Goal: Communication & Community: Answer question/provide support

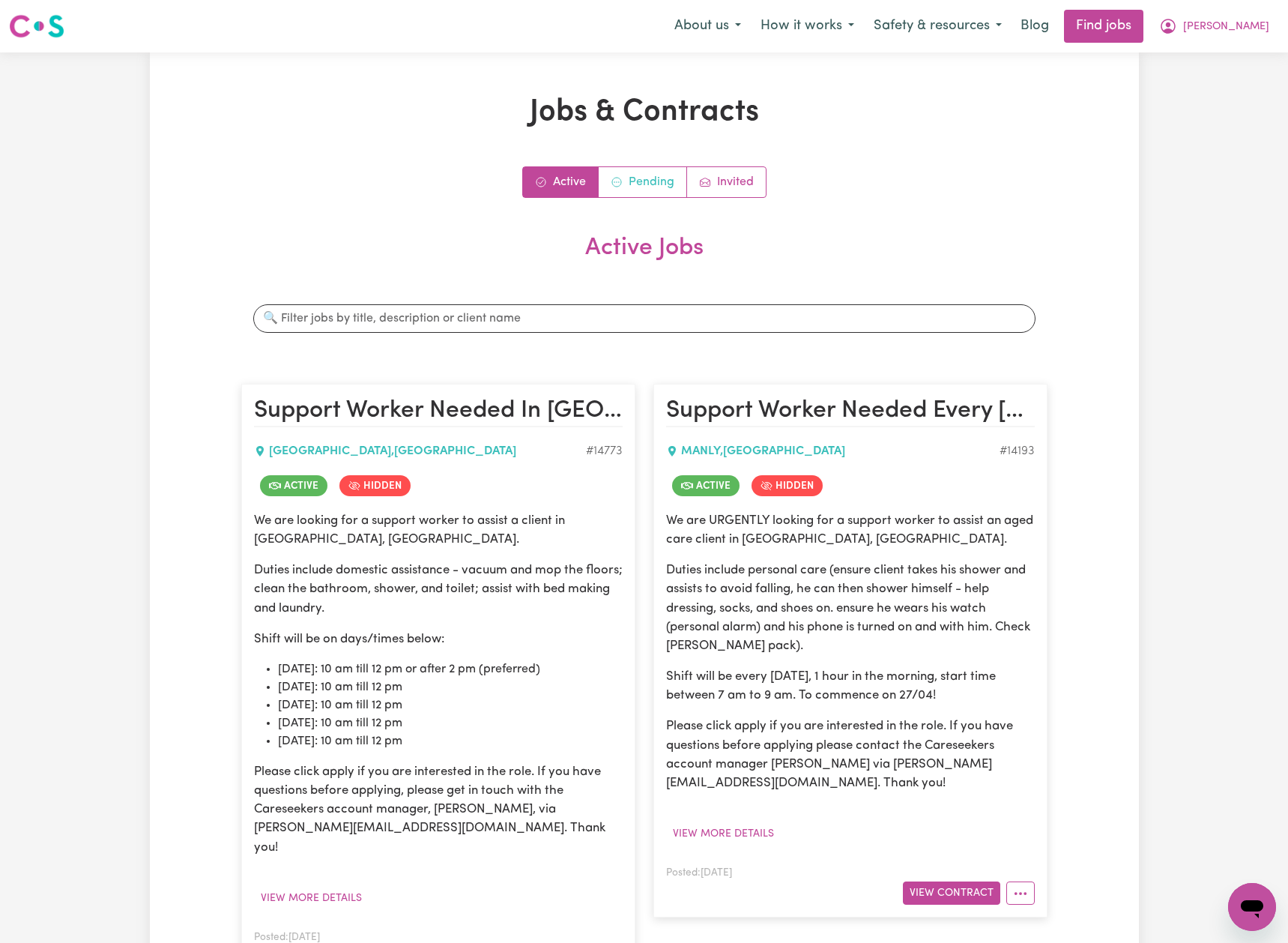
click at [640, 186] on link "Pending" at bounding box center [642, 183] width 89 height 30
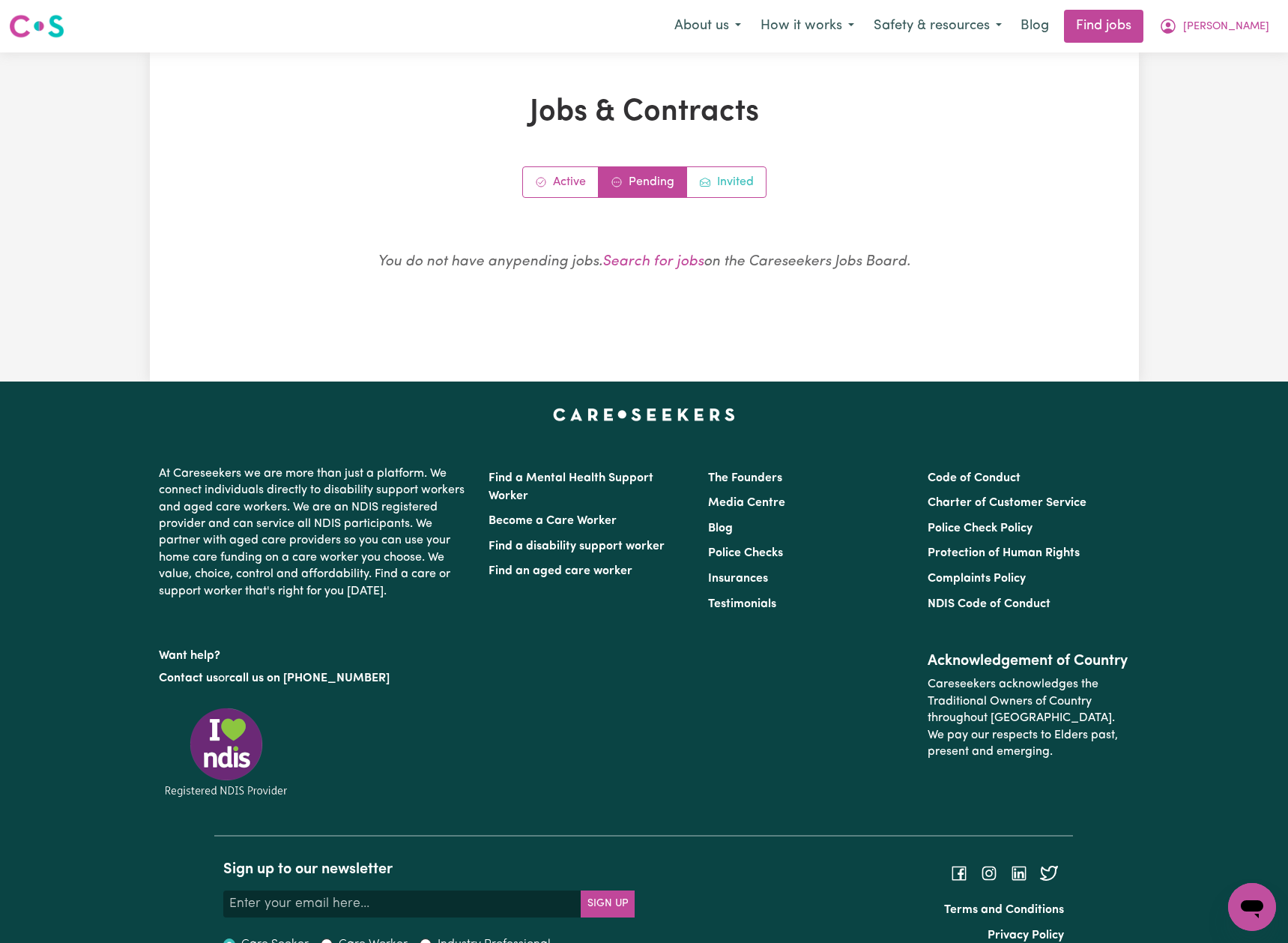
click at [716, 183] on link "Invited" at bounding box center [726, 183] width 79 height 30
click at [575, 183] on link "Active" at bounding box center [561, 183] width 76 height 30
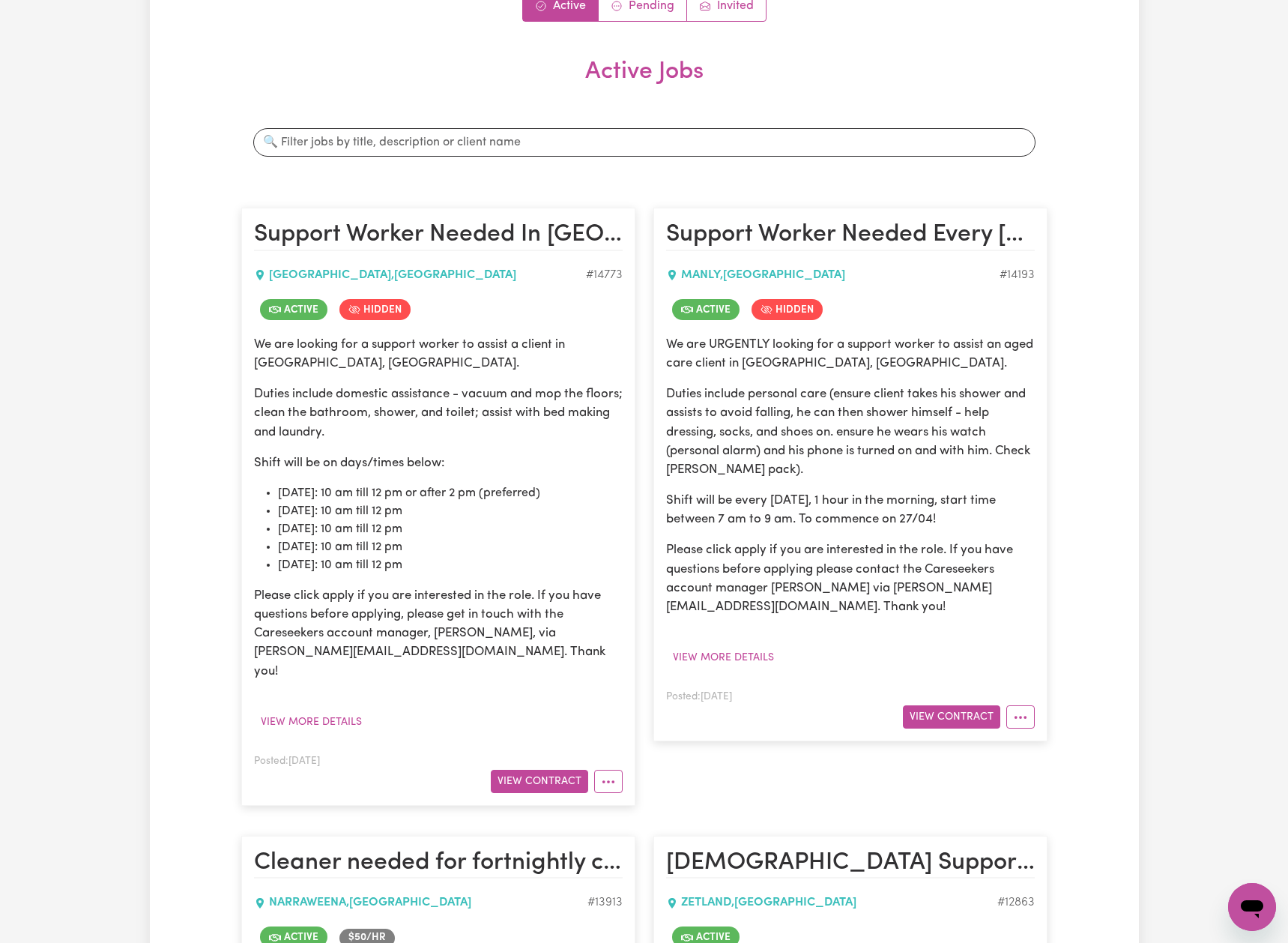
scroll to position [166, 0]
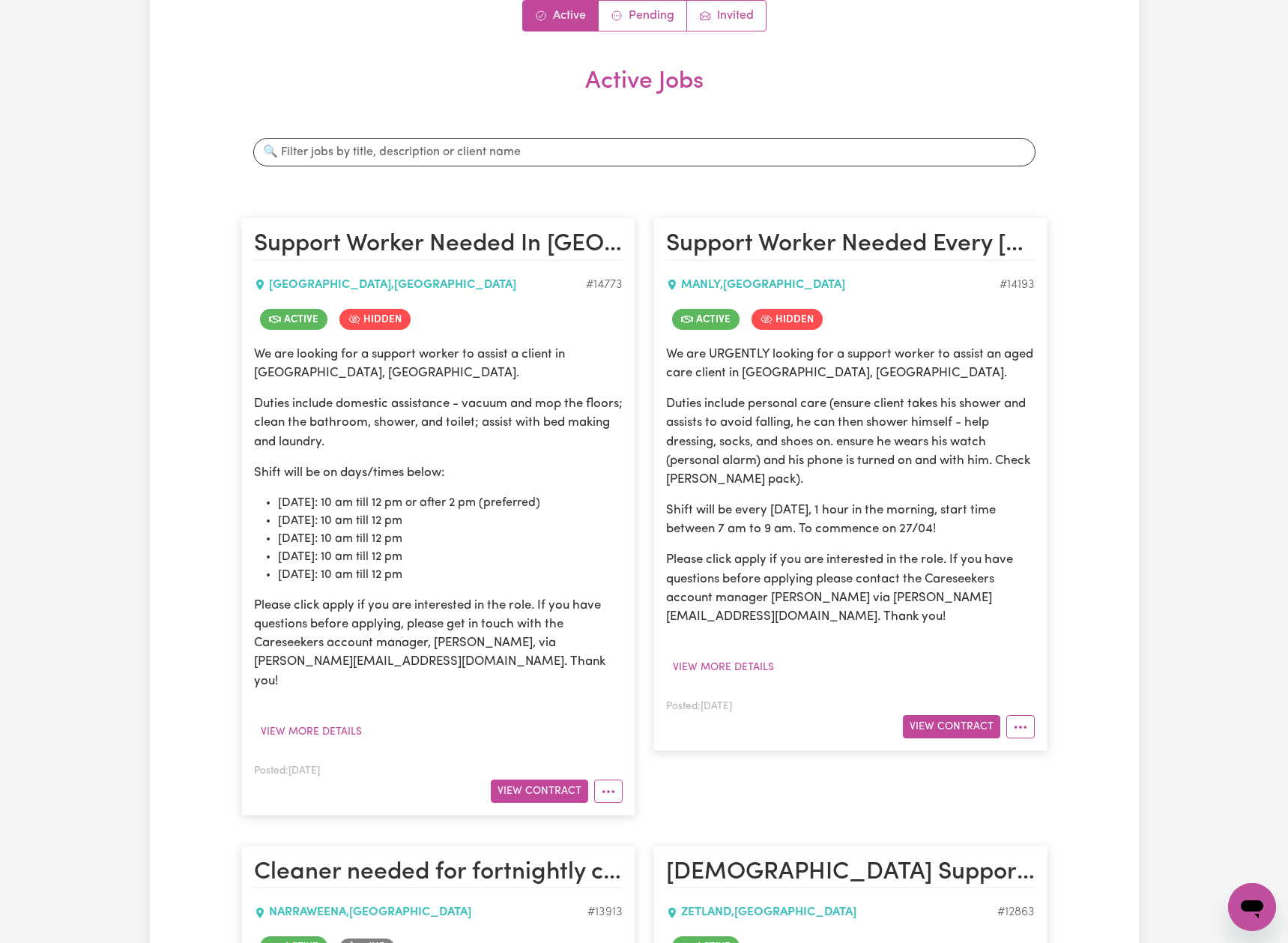
click at [790, 317] on span "Hidden" at bounding box center [787, 319] width 72 height 21
click at [1014, 721] on icon "More options" at bounding box center [1021, 726] width 15 height 15
click at [1067, 765] on link "Job Details" at bounding box center [1066, 761] width 118 height 30
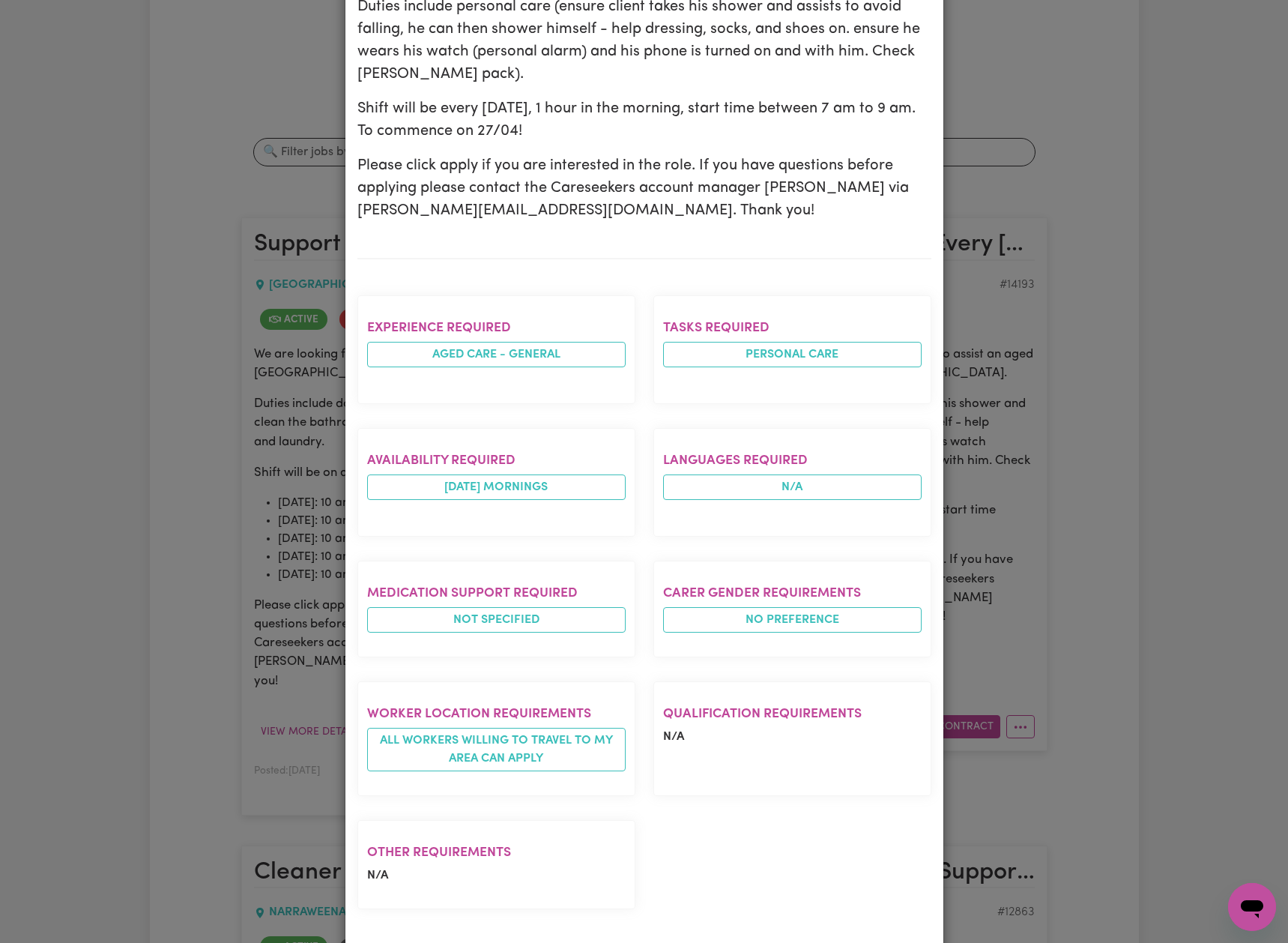
scroll to position [374, 0]
click at [1091, 266] on div "Job Details Support Worker Needed Every [DATE] Morning In [GEOGRAPHIC_DATA], [G…" at bounding box center [644, 472] width 1288 height 943
click at [1041, 684] on div "Job Details Support Worker Needed Every [DATE] Morning In [GEOGRAPHIC_DATA], [G…" at bounding box center [644, 472] width 1288 height 943
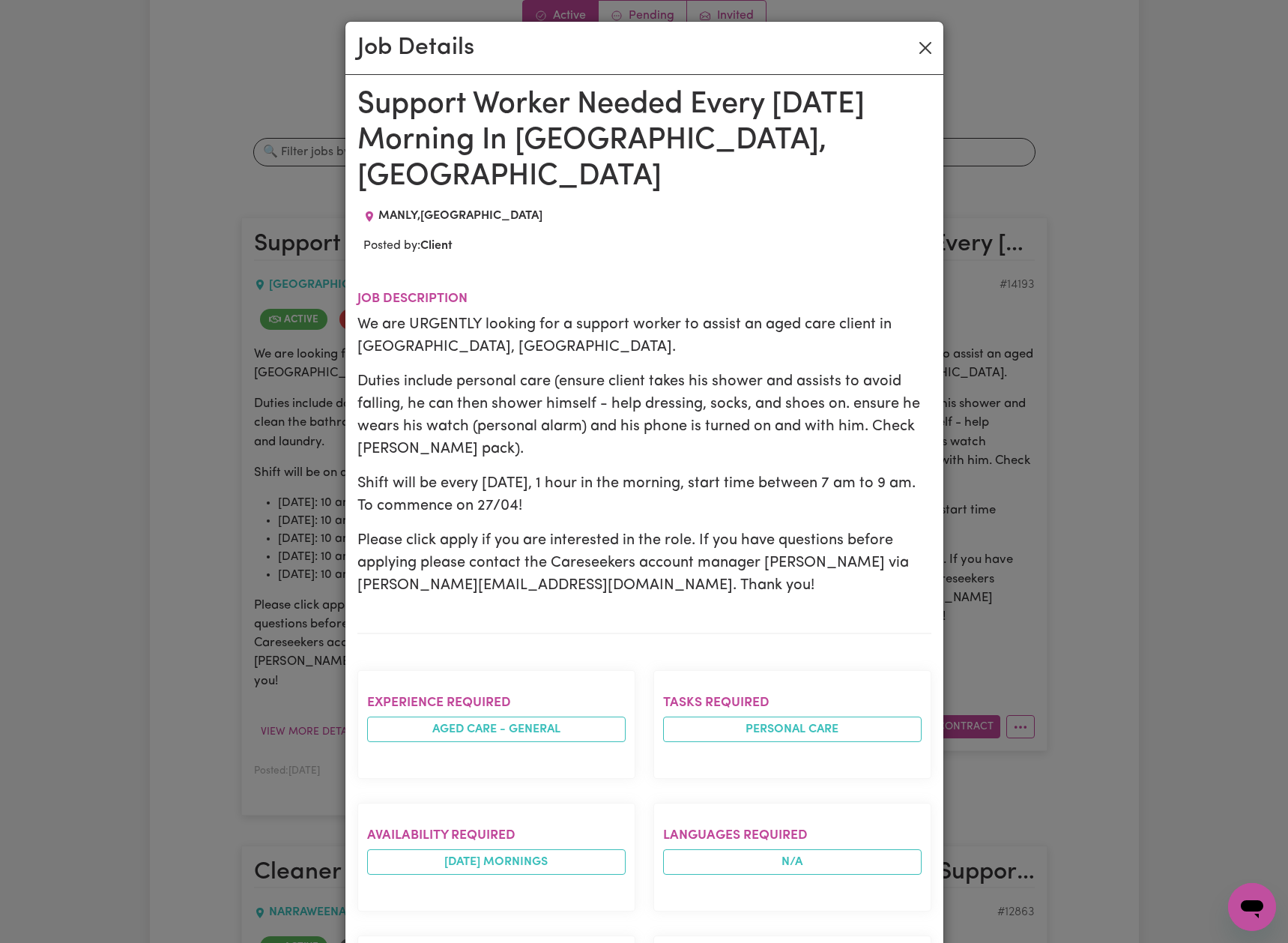
scroll to position [0, 0]
drag, startPoint x: 923, startPoint y: 47, endPoint x: 930, endPoint y: 86, distance: 39.6
click at [923, 47] on button "Close" at bounding box center [925, 47] width 24 height 24
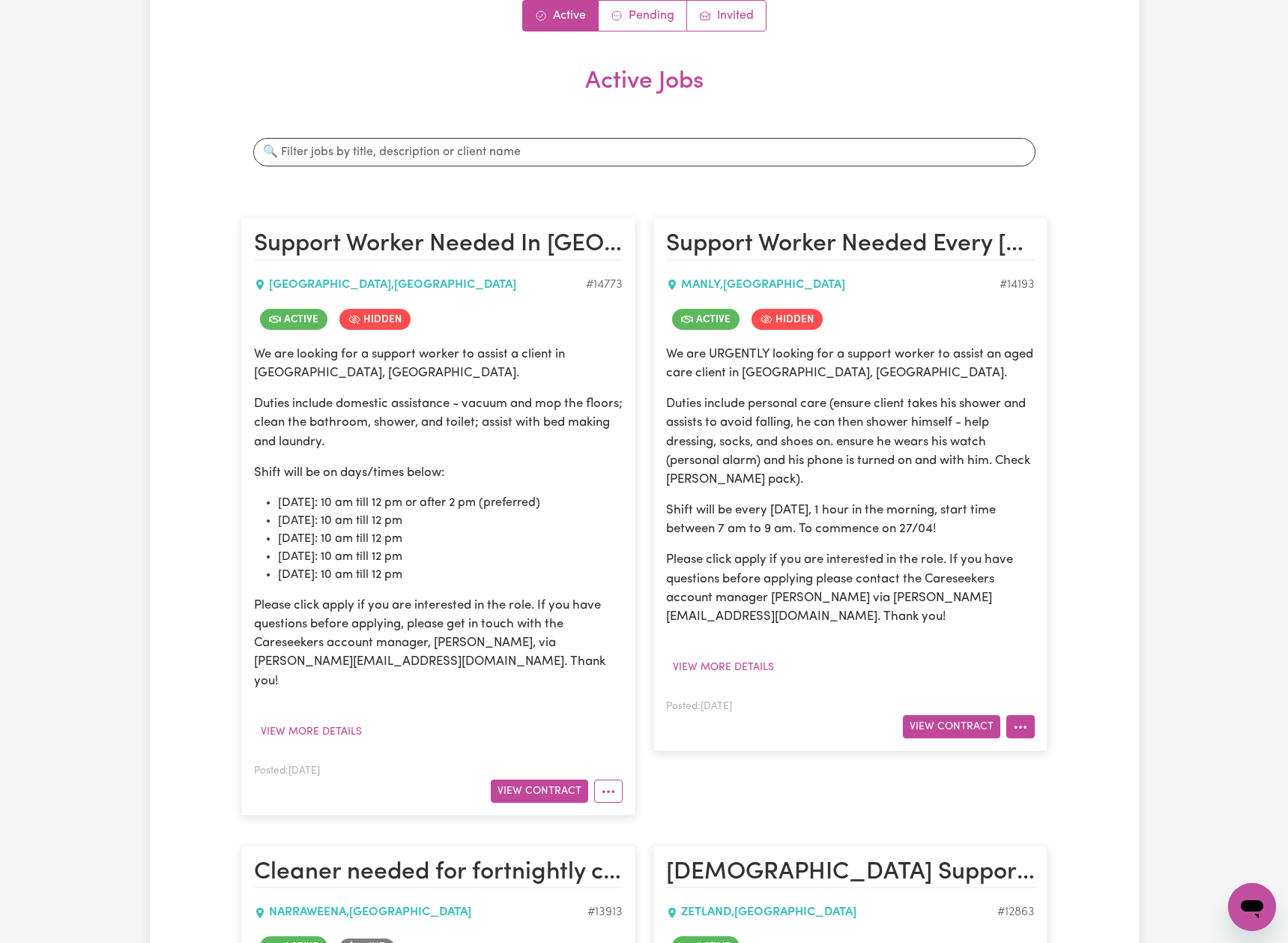
click at [1021, 730] on icon "More options" at bounding box center [1021, 726] width 15 height 15
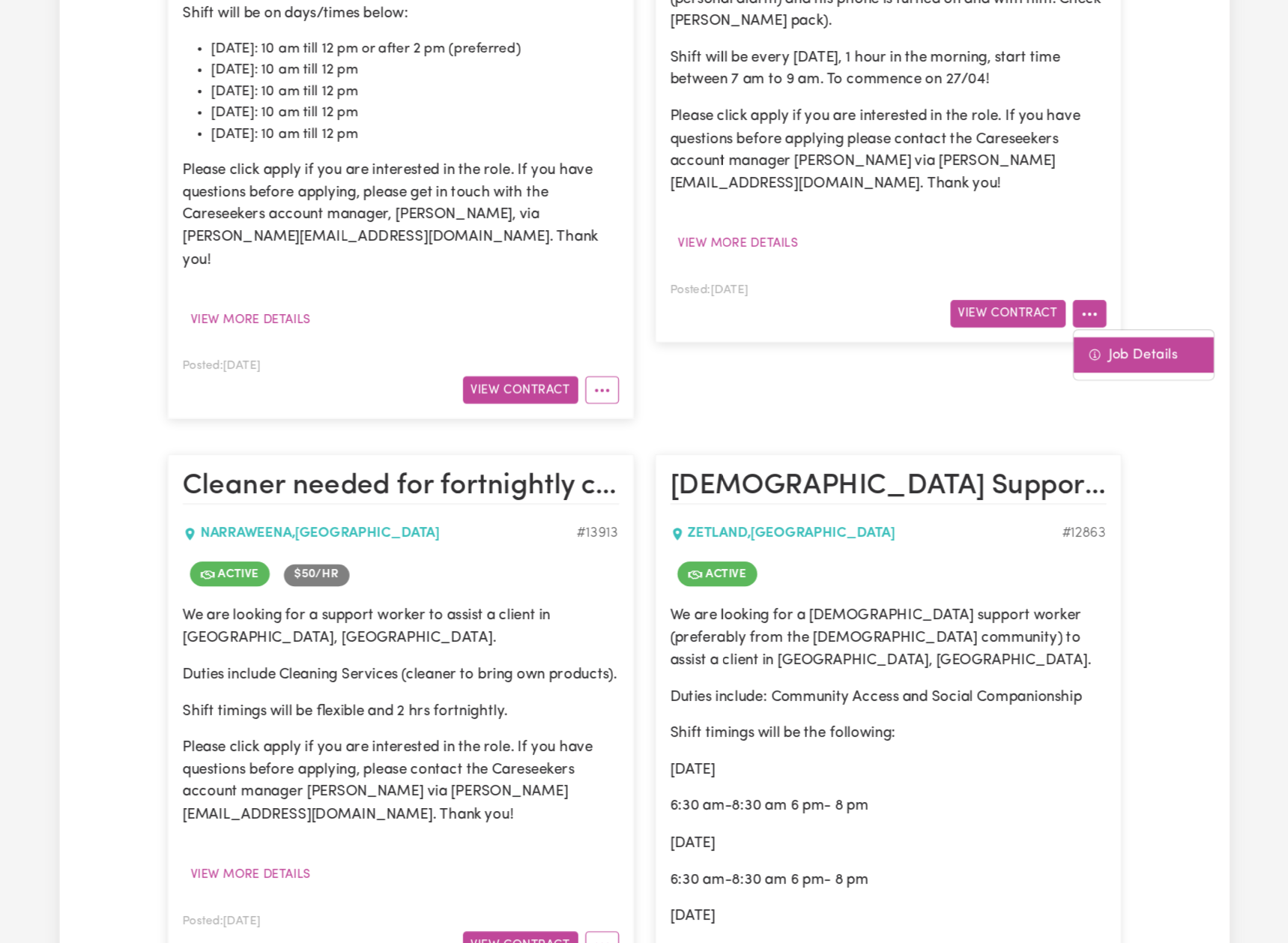
click at [1007, 431] on link "Job Details" at bounding box center [1066, 446] width 118 height 30
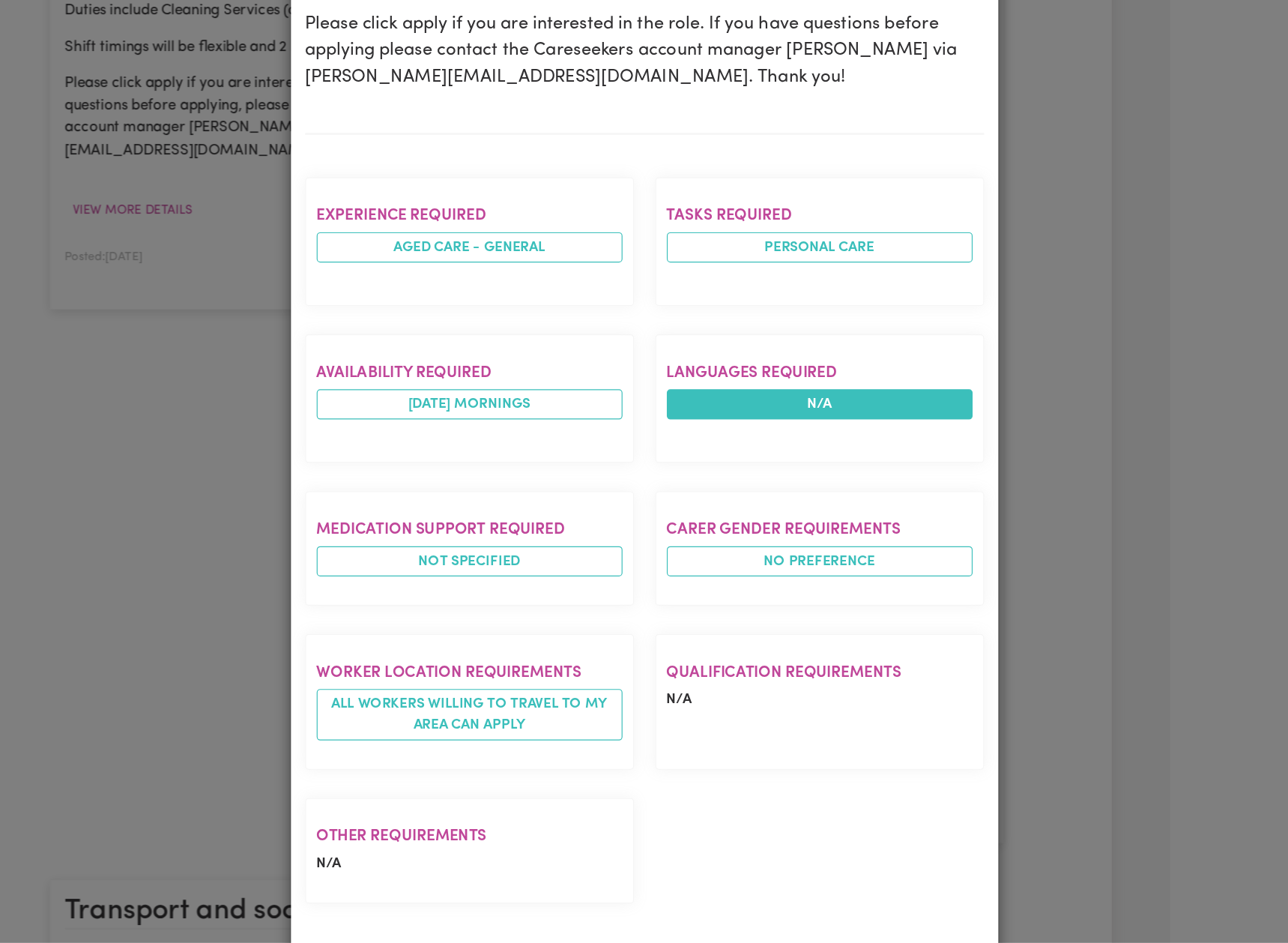
scroll to position [1305, 0]
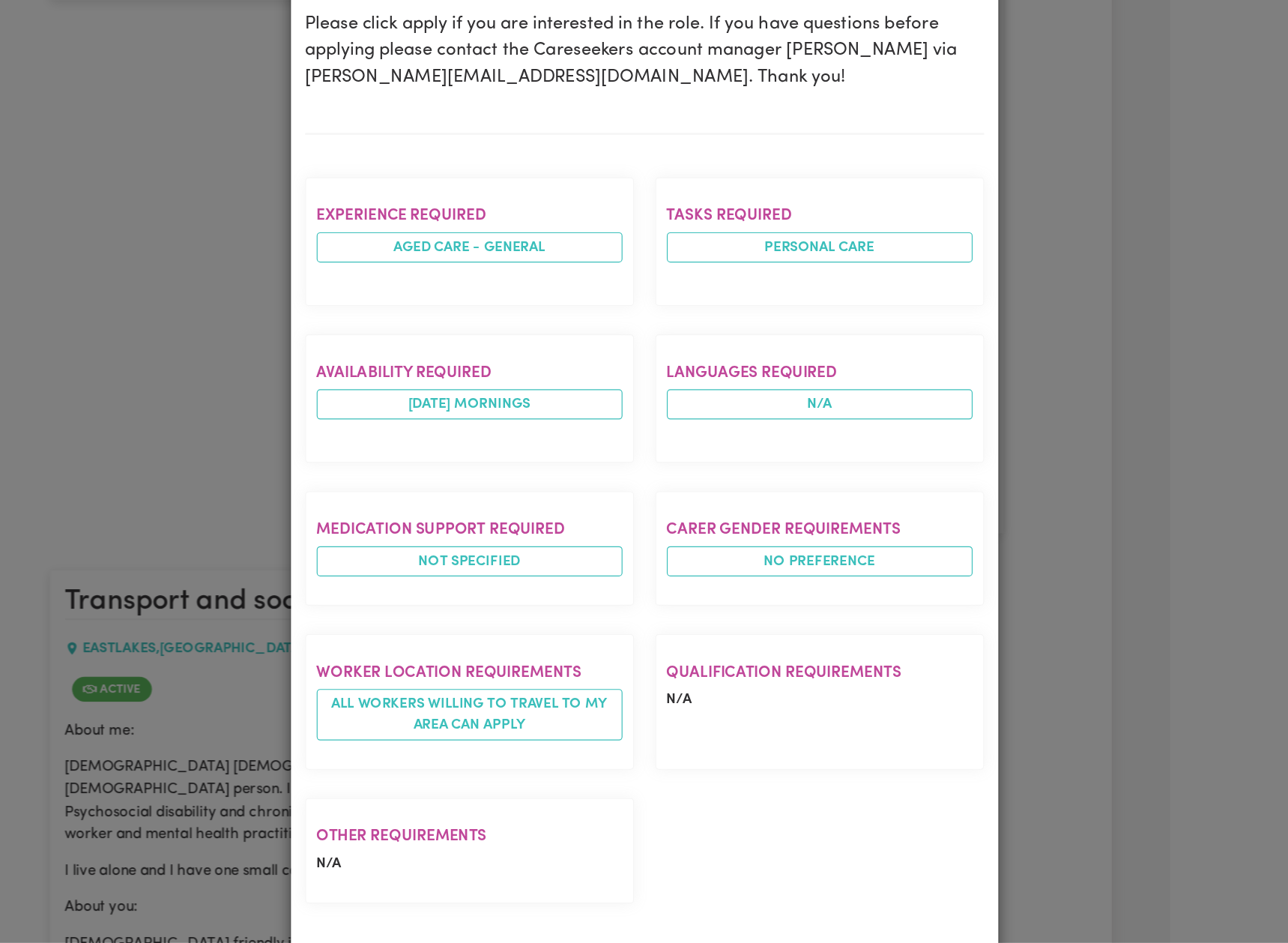
click at [929, 246] on div "Job Details Support Worker Needed Every [DATE] Morning In [GEOGRAPHIC_DATA], [G…" at bounding box center [644, 472] width 1288 height 943
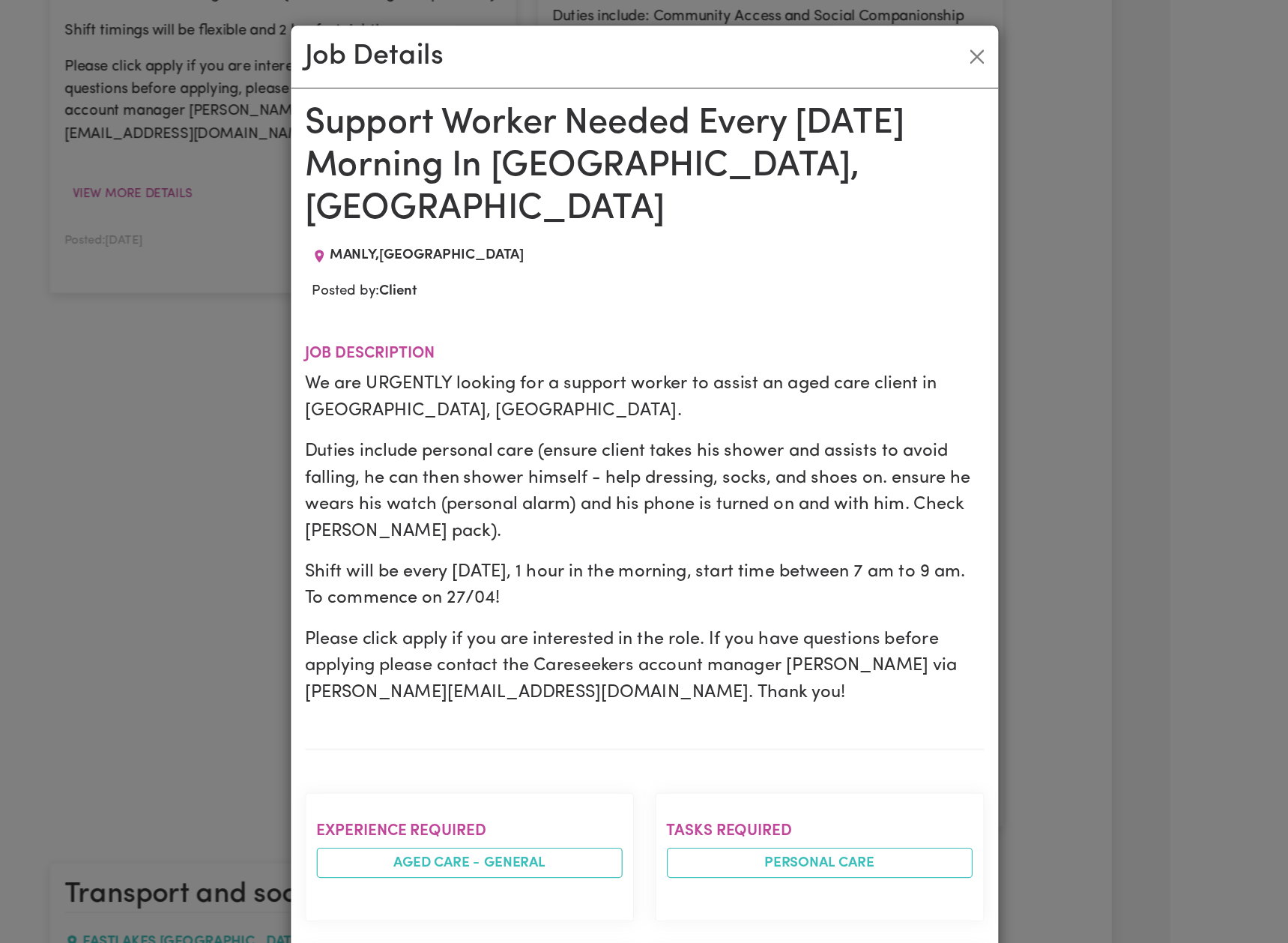
scroll to position [654, 0]
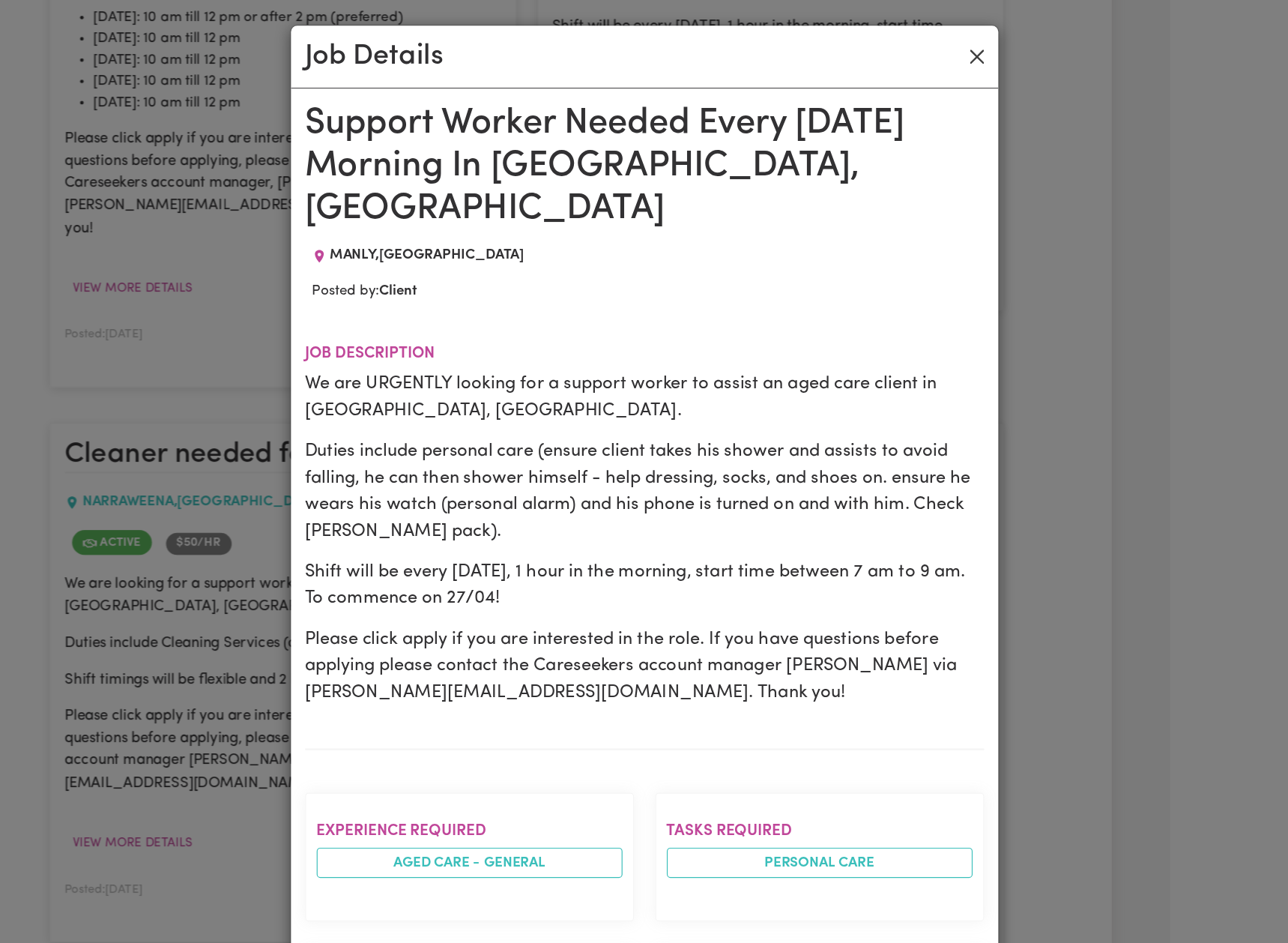
click at [913, 40] on button "Close" at bounding box center [925, 47] width 24 height 24
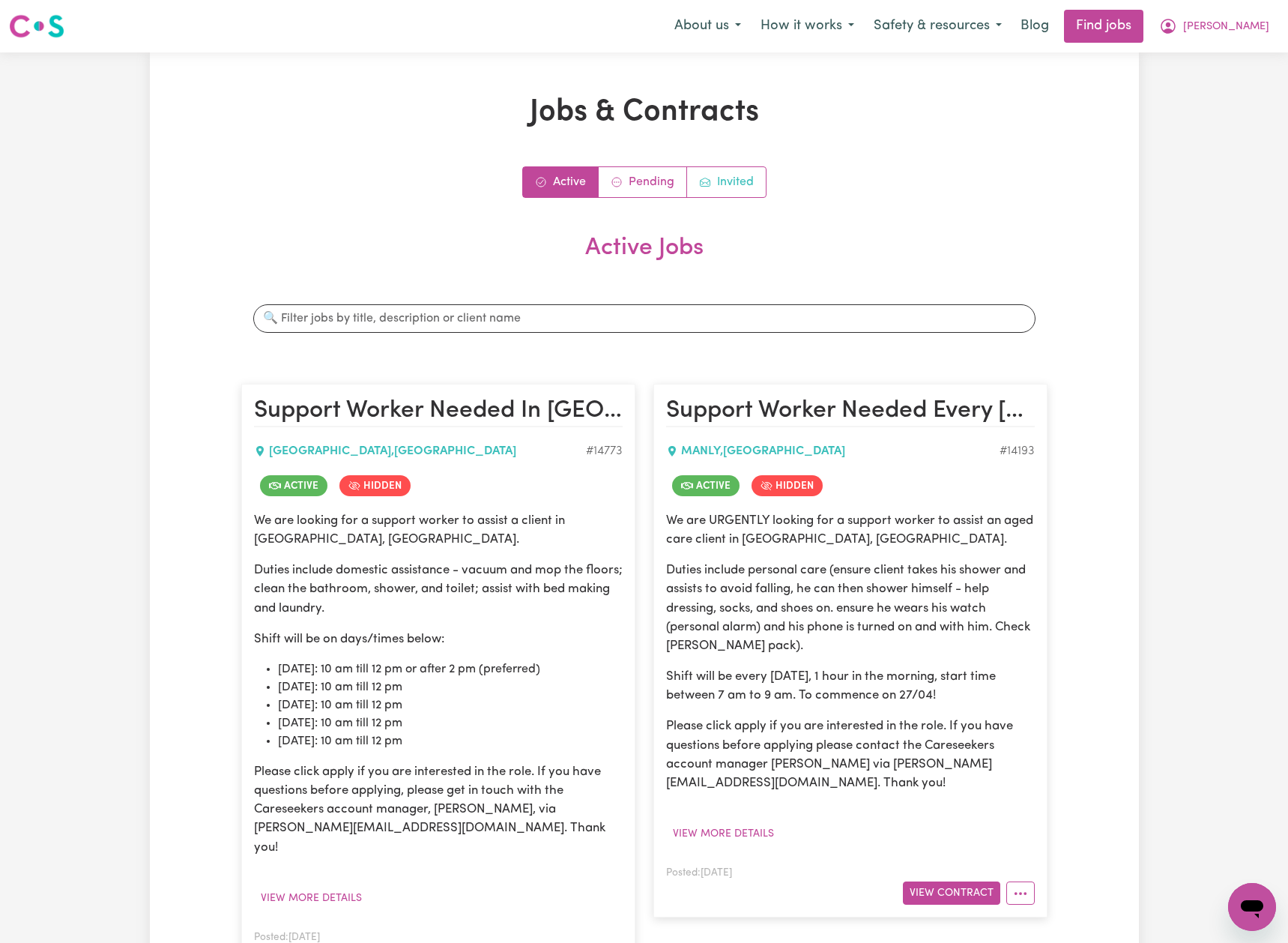
scroll to position [0, 0]
click at [728, 171] on link "Invited" at bounding box center [726, 183] width 79 height 30
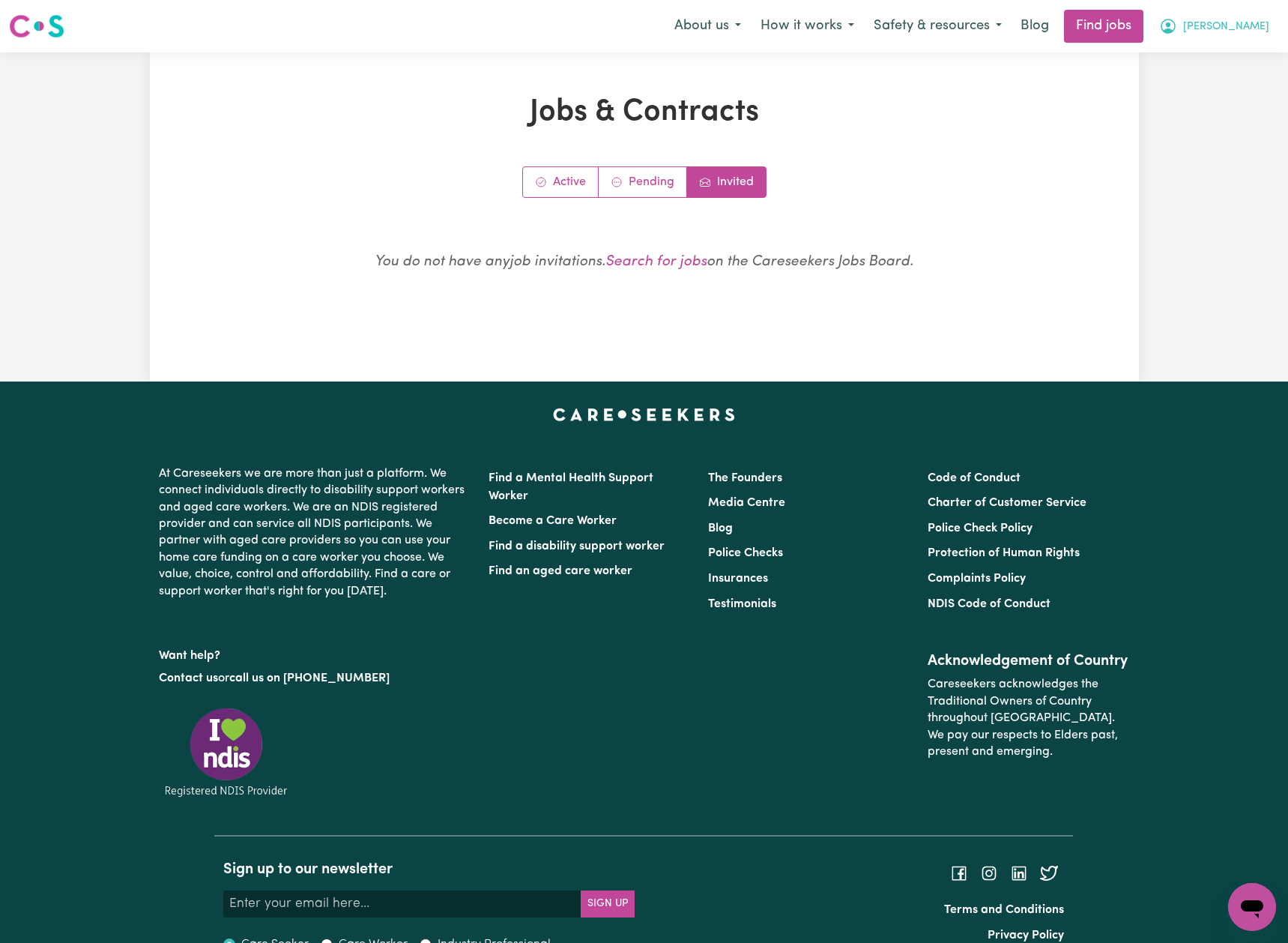
click at [1246, 21] on span "[PERSON_NAME]" at bounding box center [1226, 27] width 86 height 16
click at [1218, 56] on link "My Account" at bounding box center [1219, 58] width 118 height 29
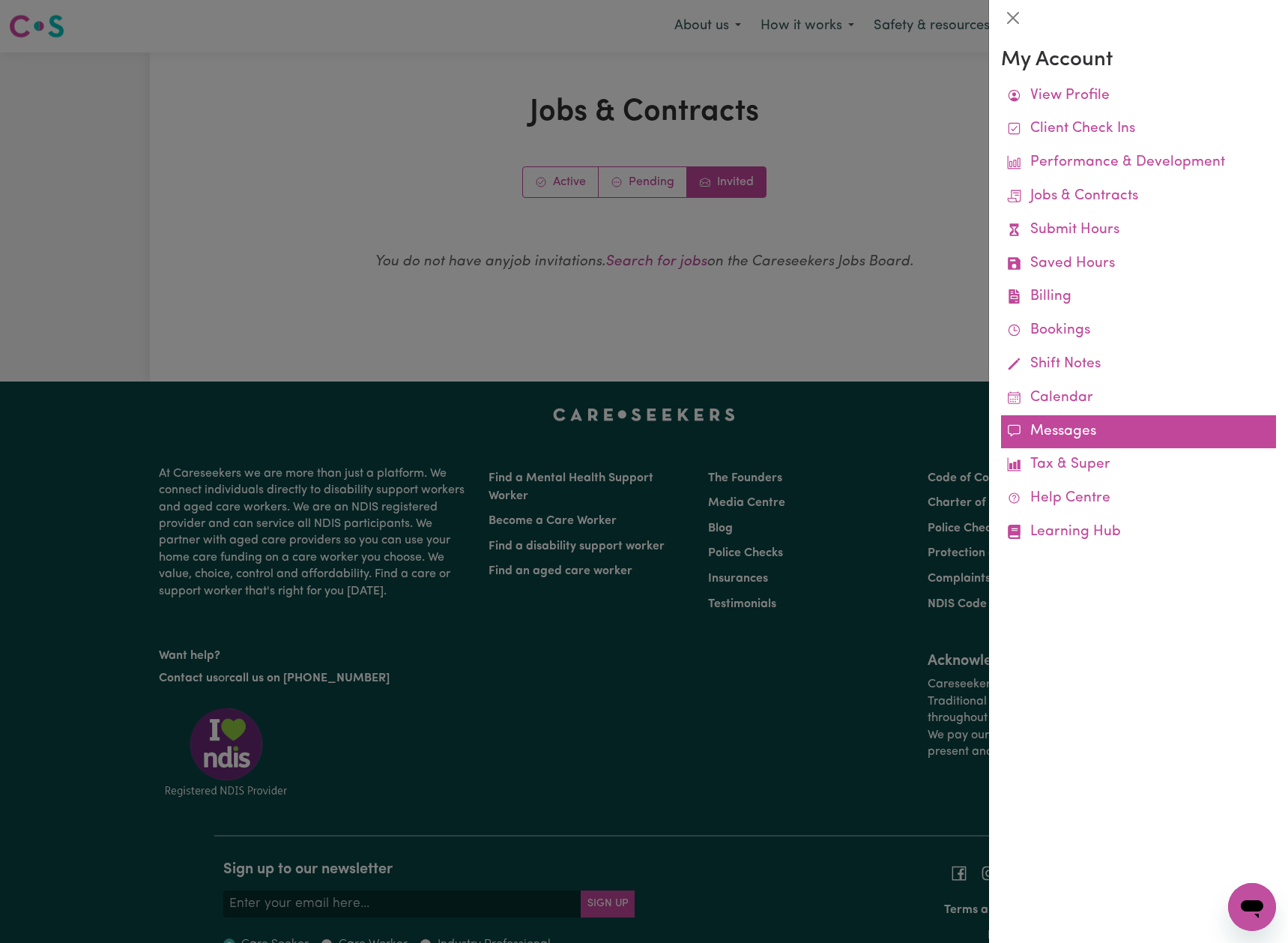
click at [1083, 430] on link "Messages" at bounding box center [1138, 432] width 275 height 34
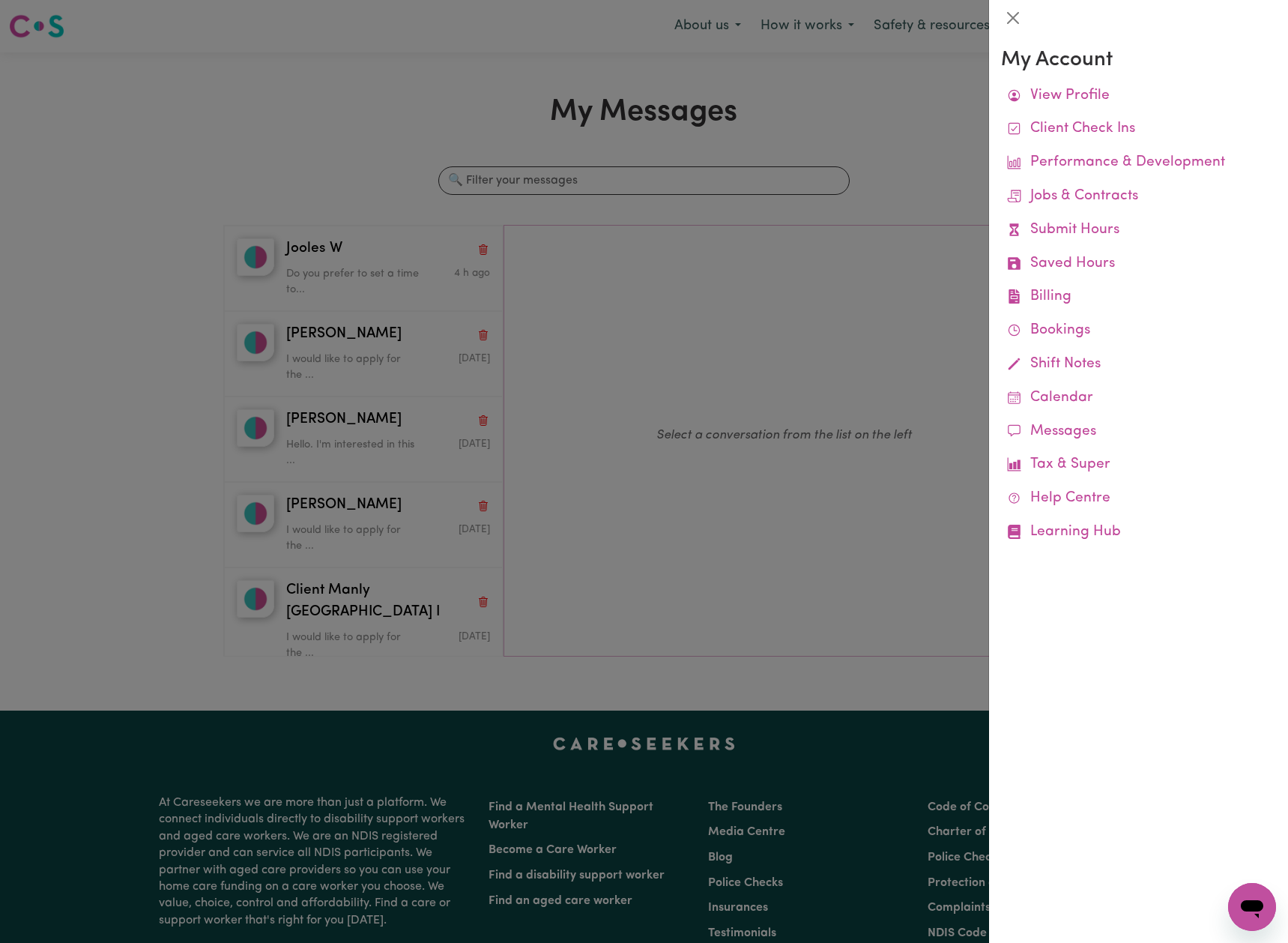
click at [383, 283] on div at bounding box center [644, 472] width 1288 height 943
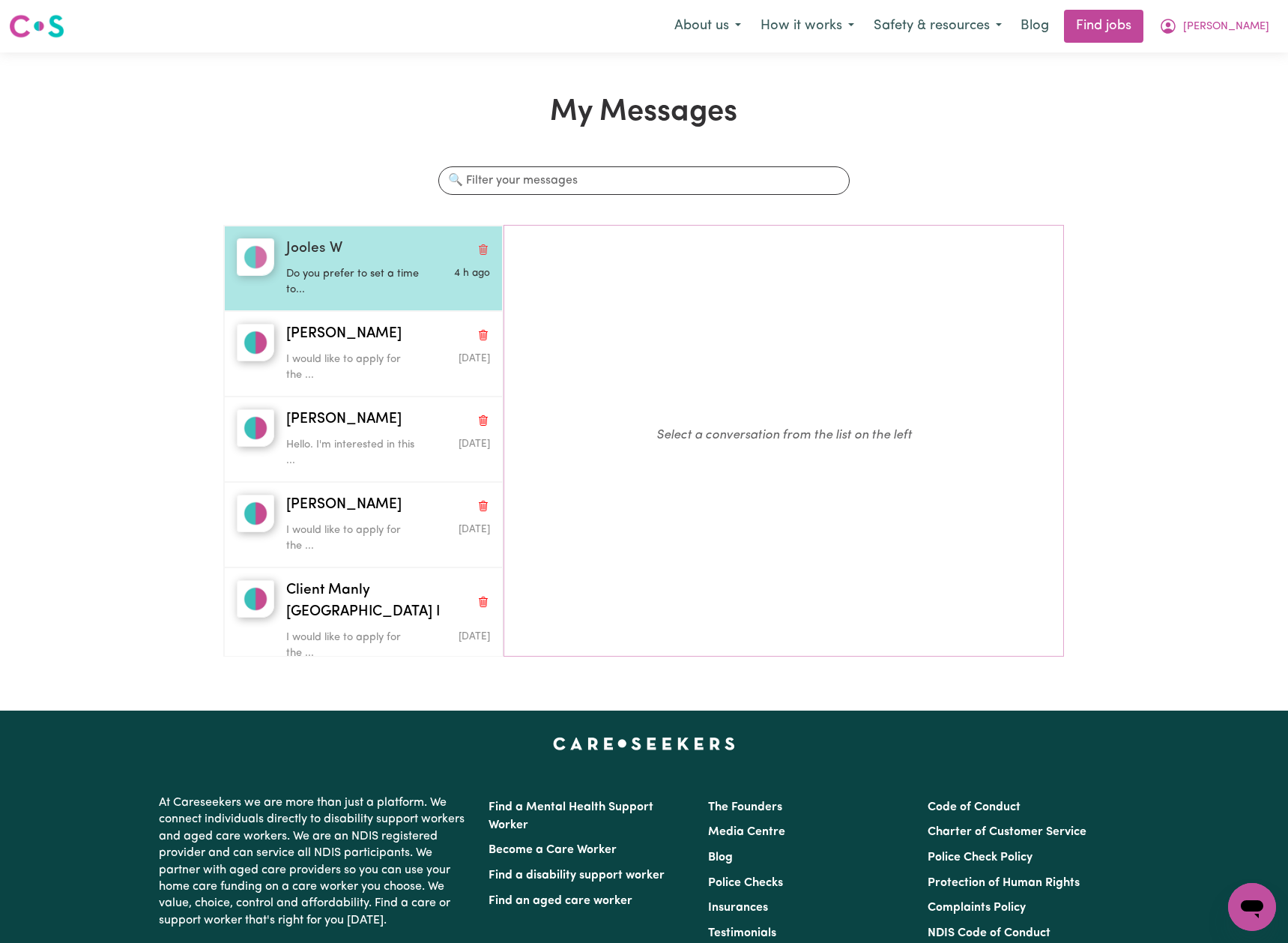
click at [383, 283] on p "Do you prefer to set a time to..." at bounding box center [354, 282] width 136 height 32
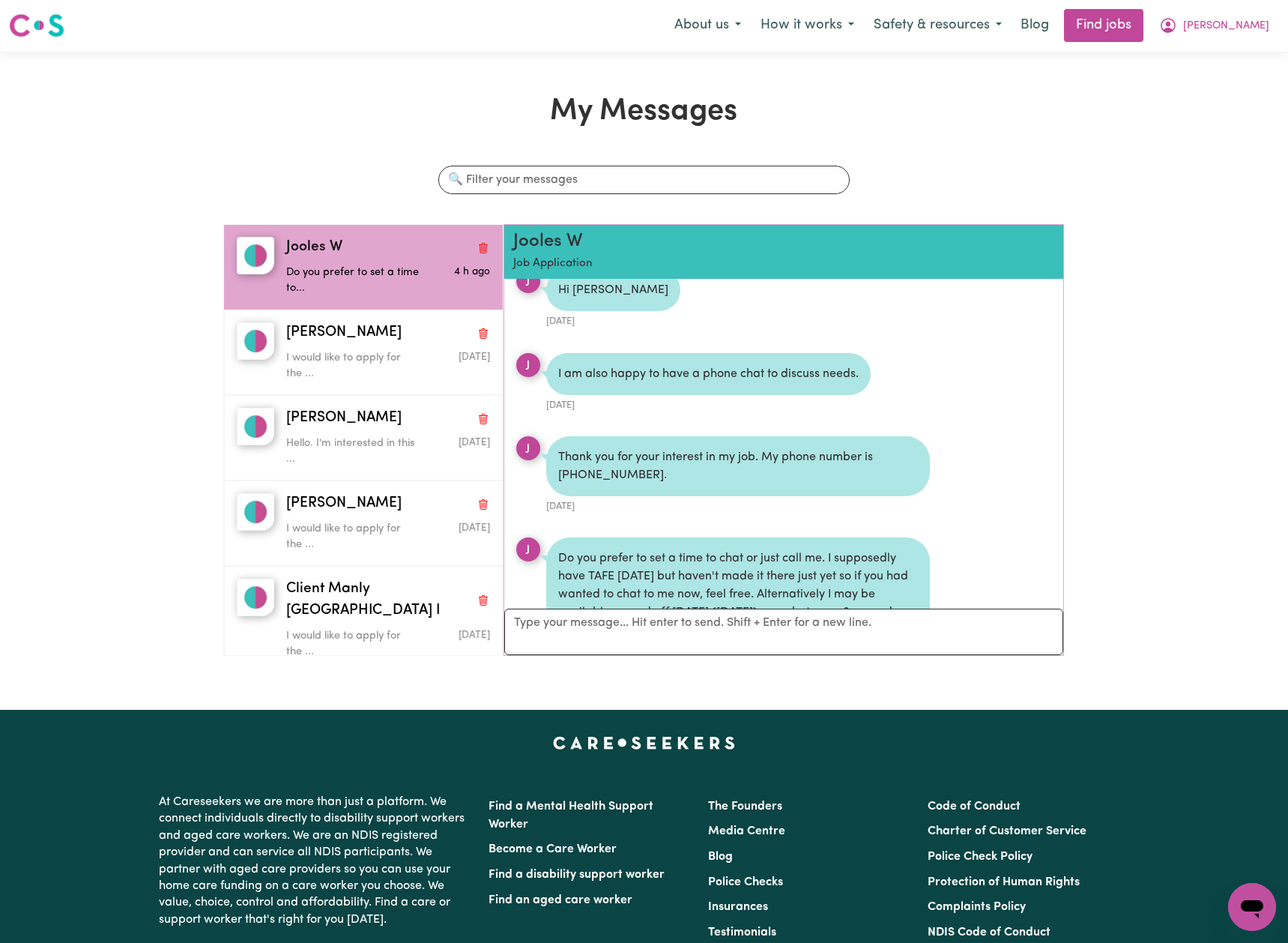
scroll to position [511, 0]
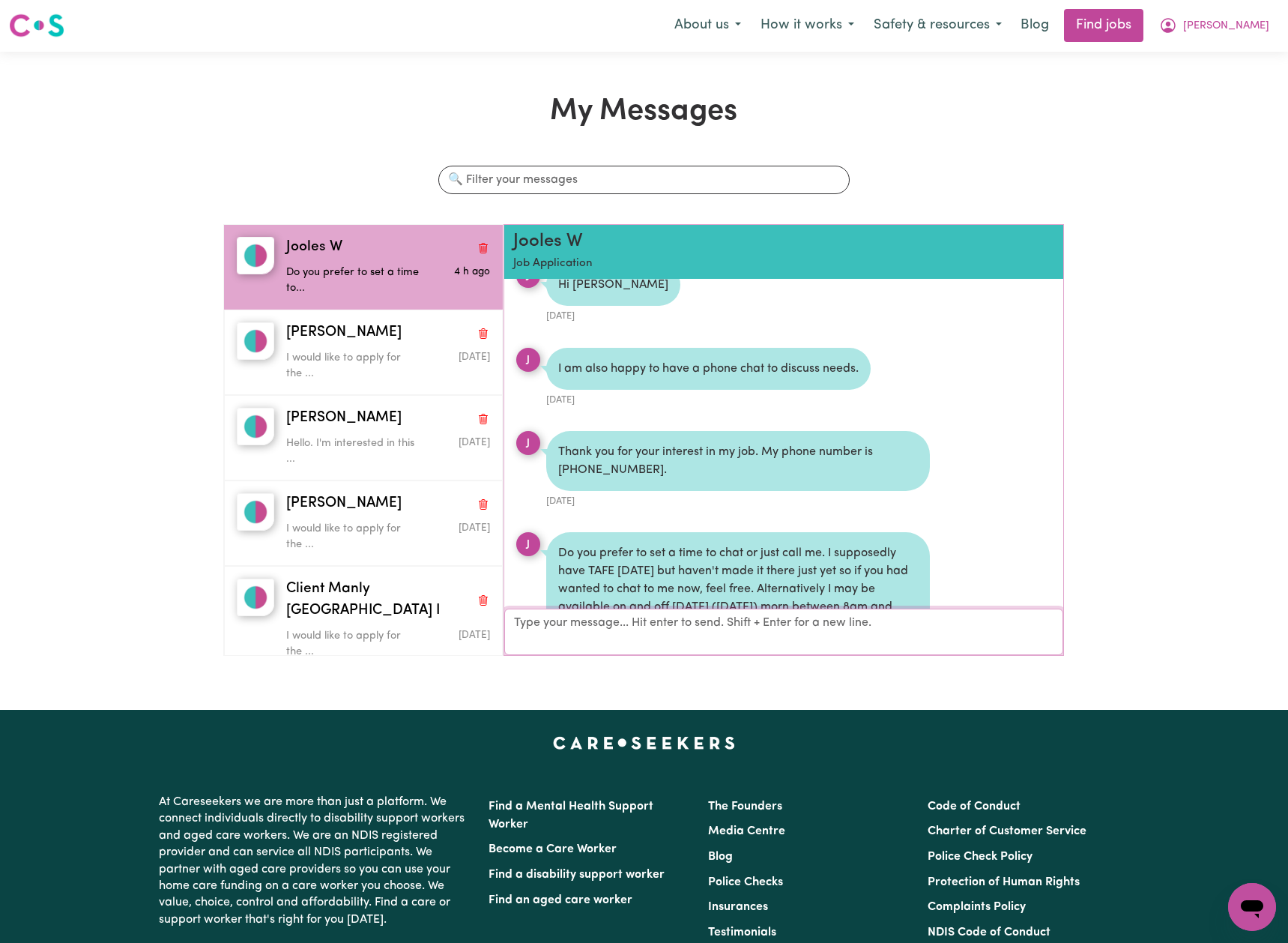
click at [698, 641] on textarea "Your reply" at bounding box center [784, 632] width 559 height 47
type textarea "J"
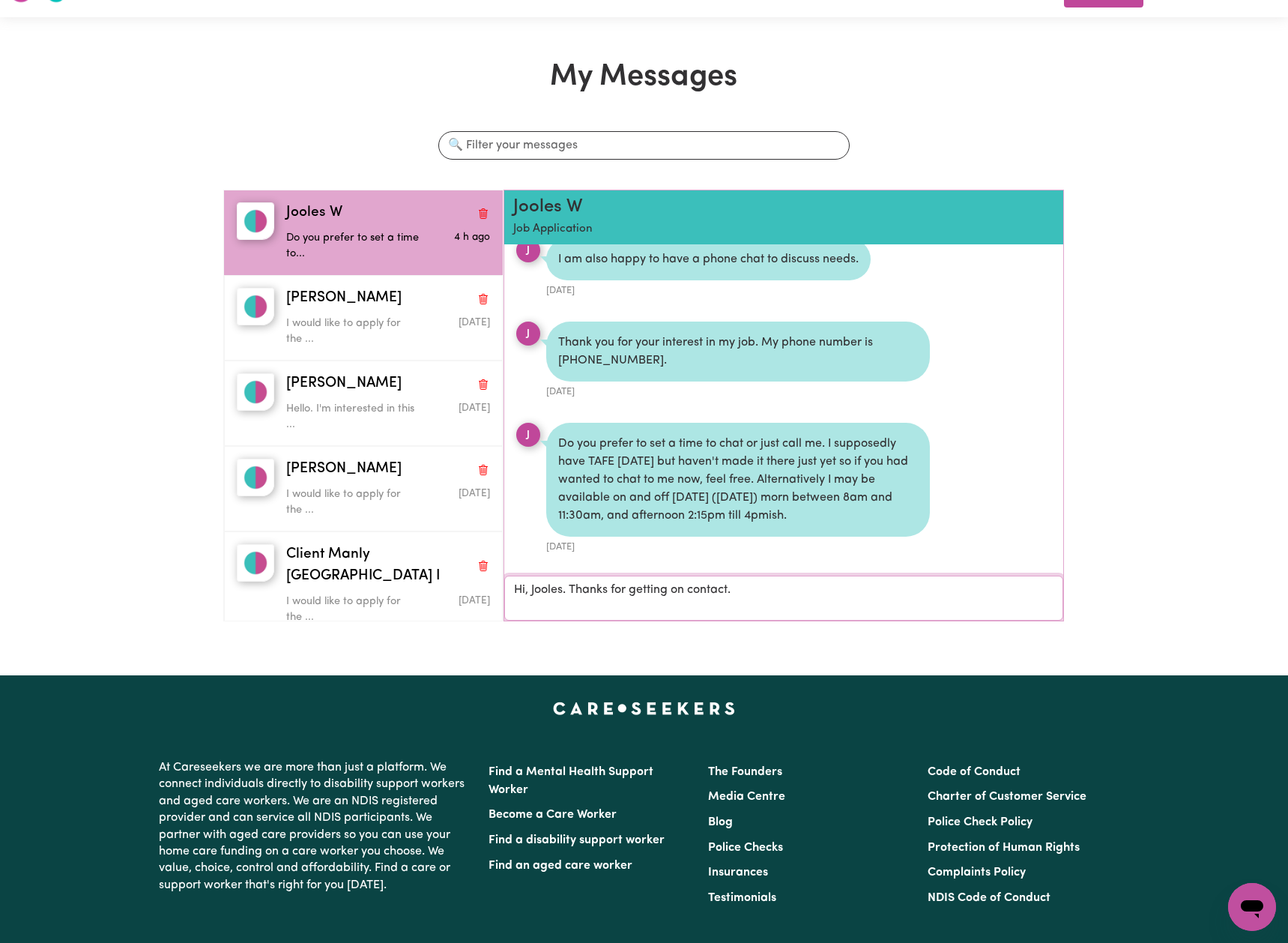
scroll to position [36, 0]
click at [815, 589] on textarea "Hi, Jooles. Thanks for getting on contact. I'm available;lable anytime [DATE] t…" at bounding box center [784, 598] width 559 height 45
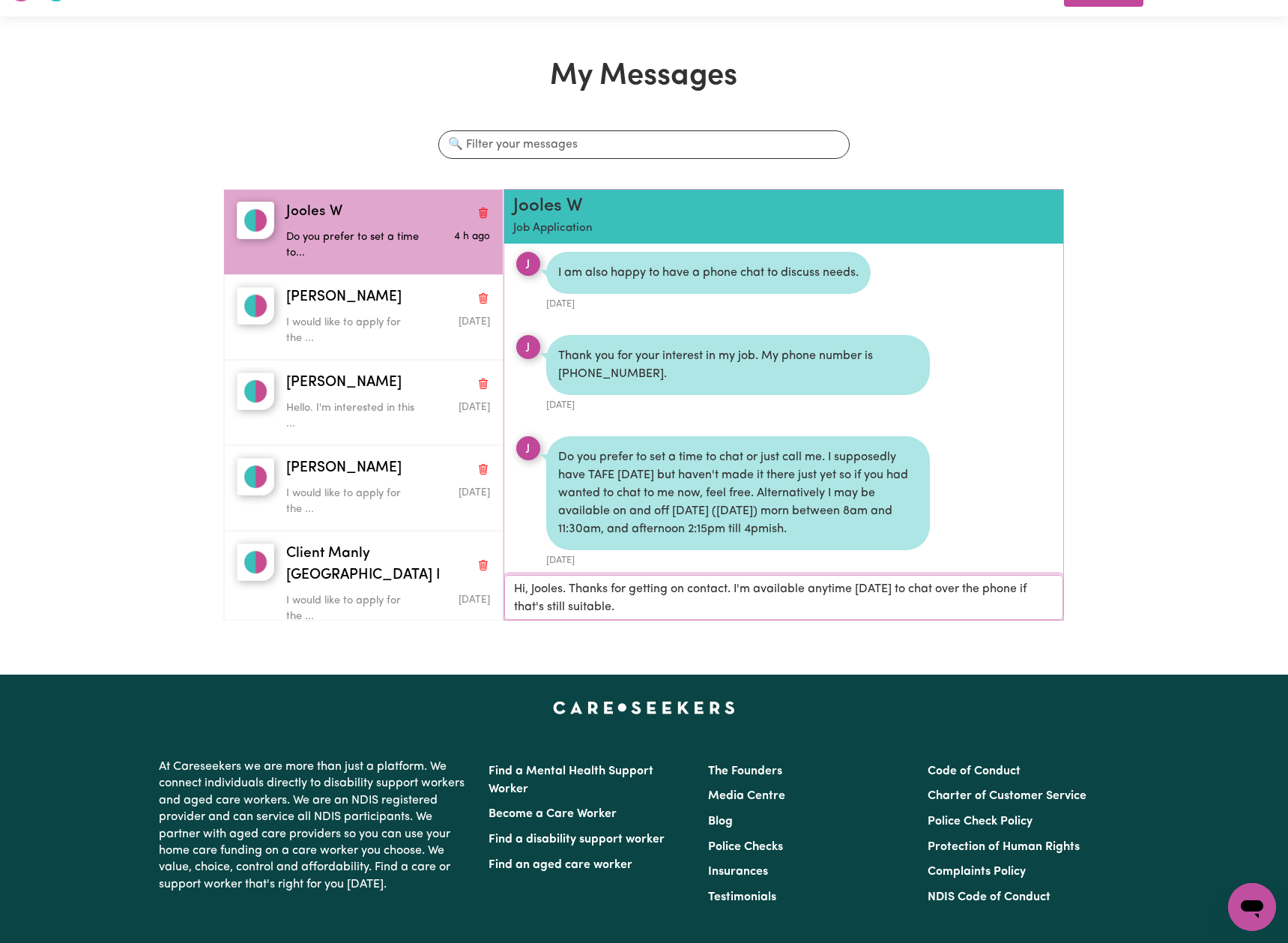
scroll to position [568, 0]
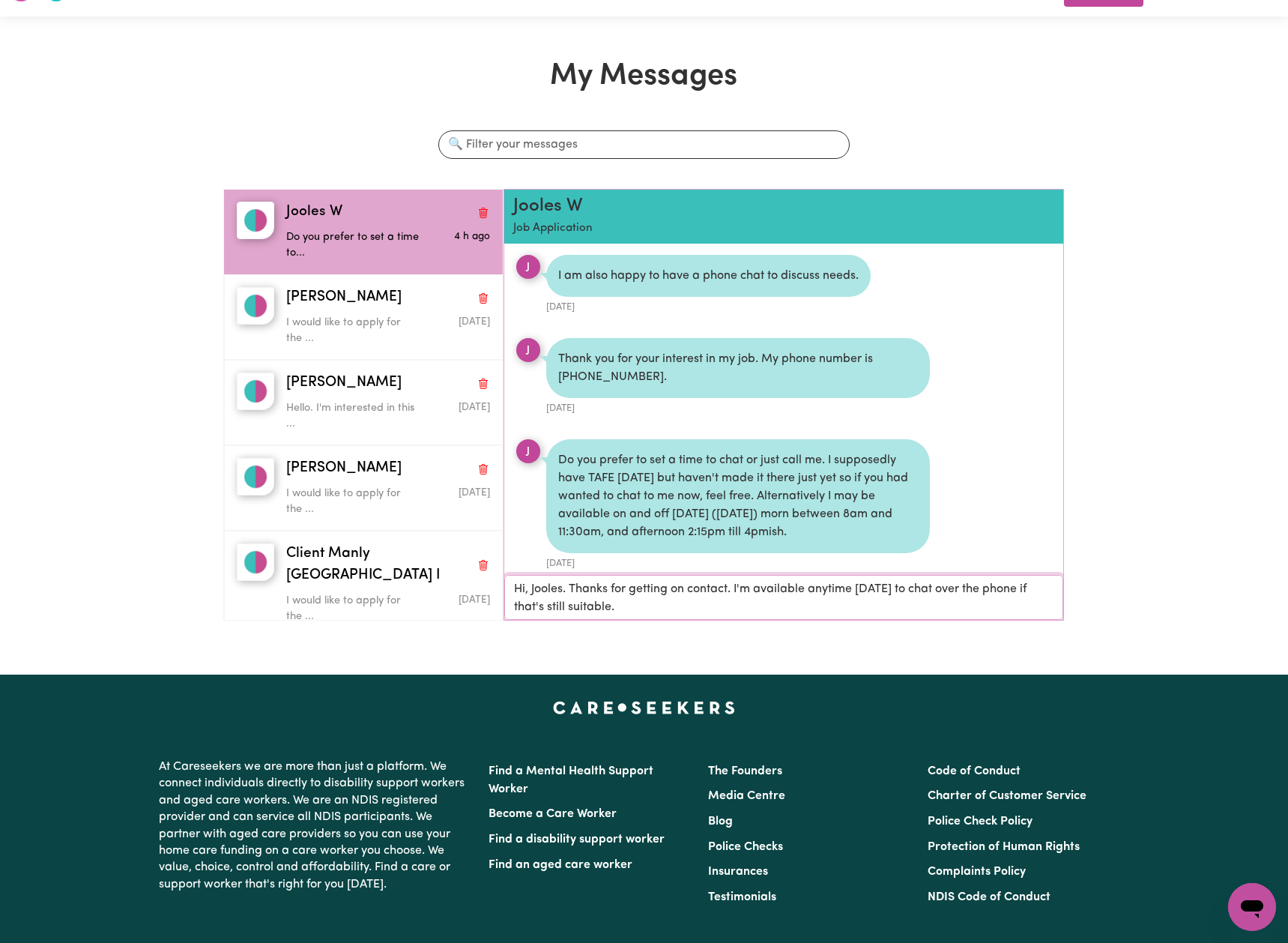
click at [638, 605] on textarea "Hi, Jooles. Thanks for getting on contact. I'm available anytime [DATE] to chat…" at bounding box center [784, 598] width 559 height 45
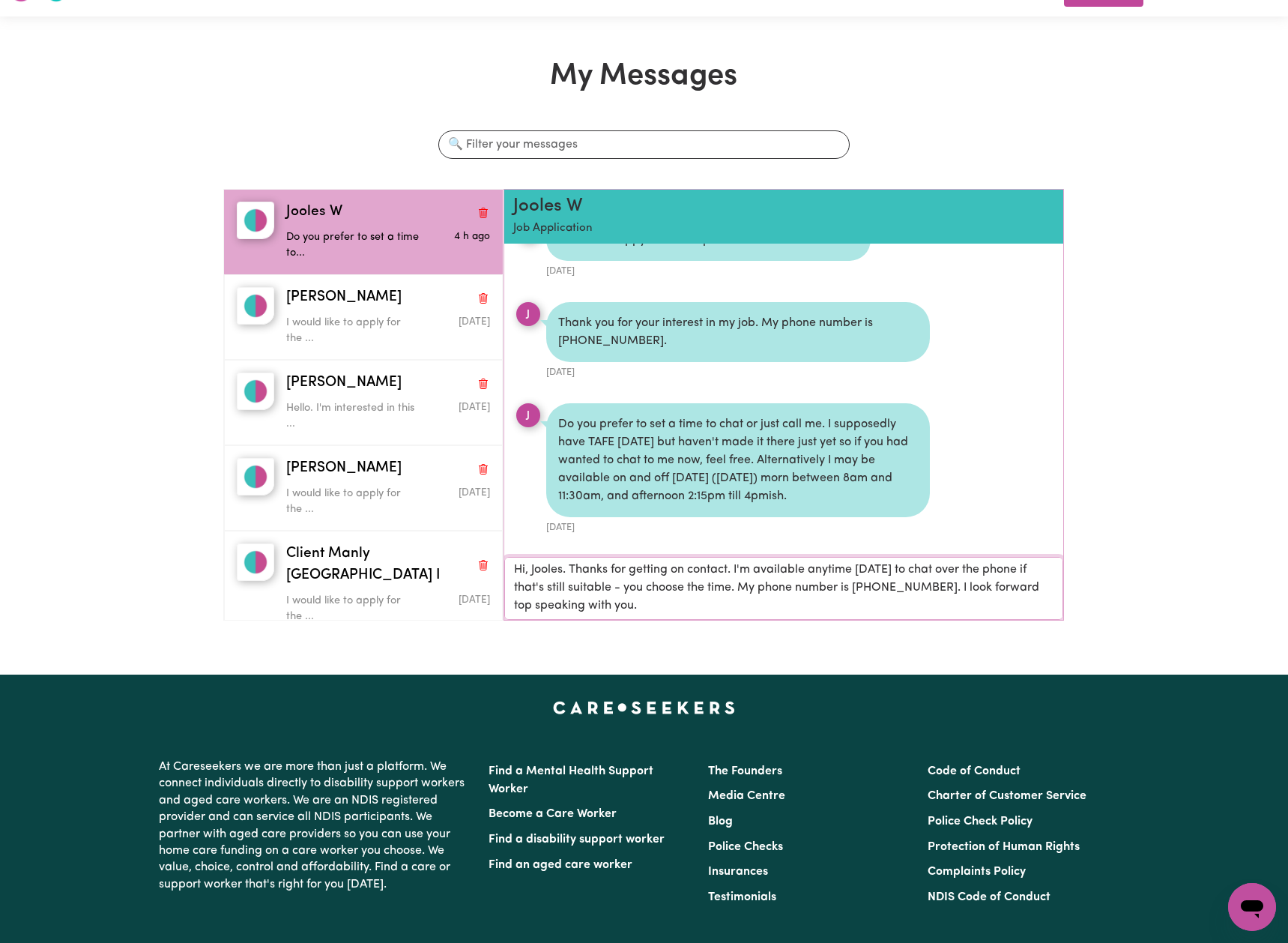
scroll to position [603, 0]
click at [1029, 585] on textarea "Hi, Jooles. Thanks for getting on contact. I'm available anytime [DATE] to chat…" at bounding box center [784, 589] width 559 height 63
type textarea "Hi, Jooles. Thanks for getting on contact. I'm available anytime [DATE] to chat…"
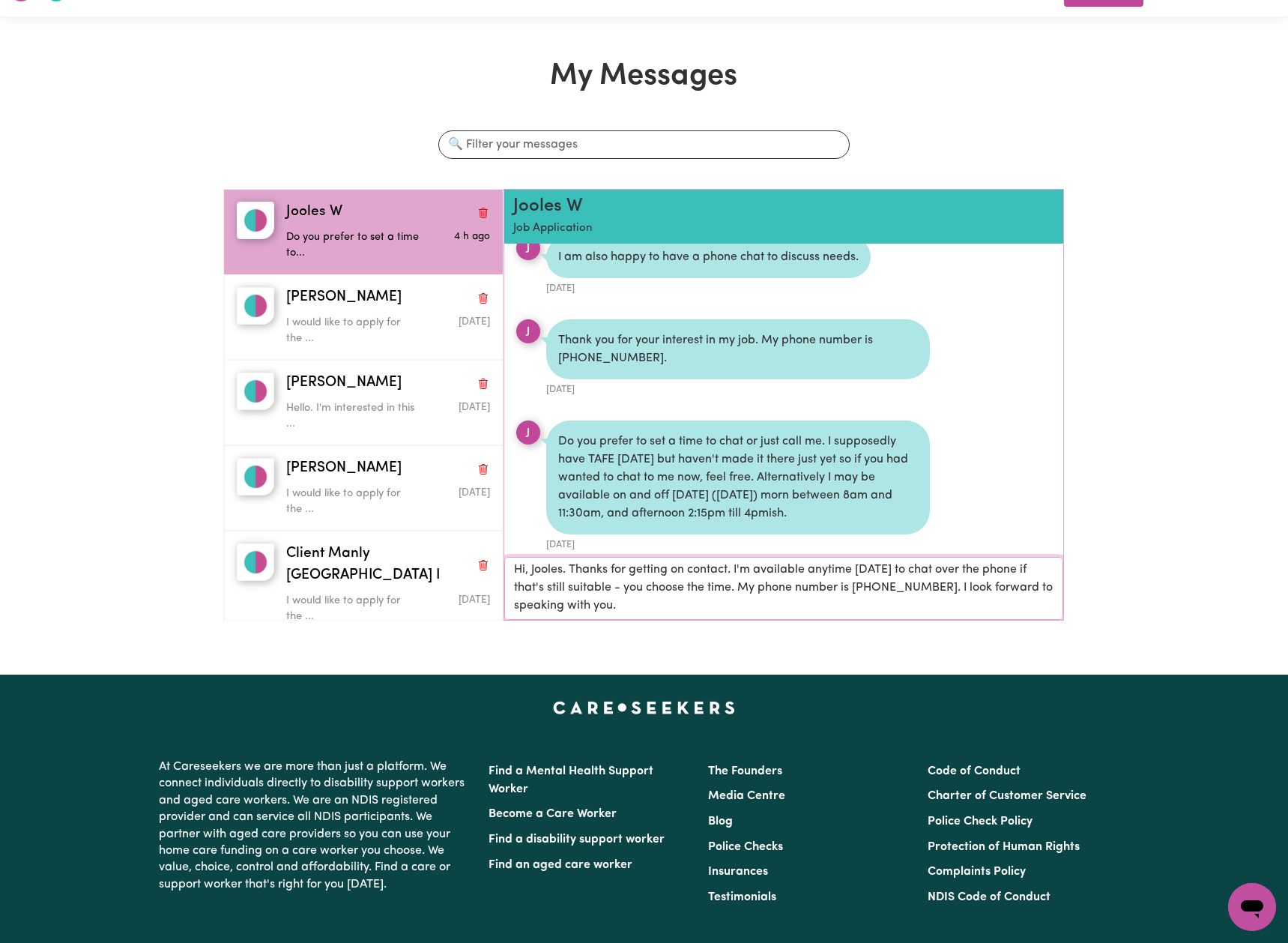
click at [623, 599] on textarea "Hi, Jooles. Thanks for getting on contact. I'm available anytime [DATE] to chat…" at bounding box center [784, 589] width 559 height 63
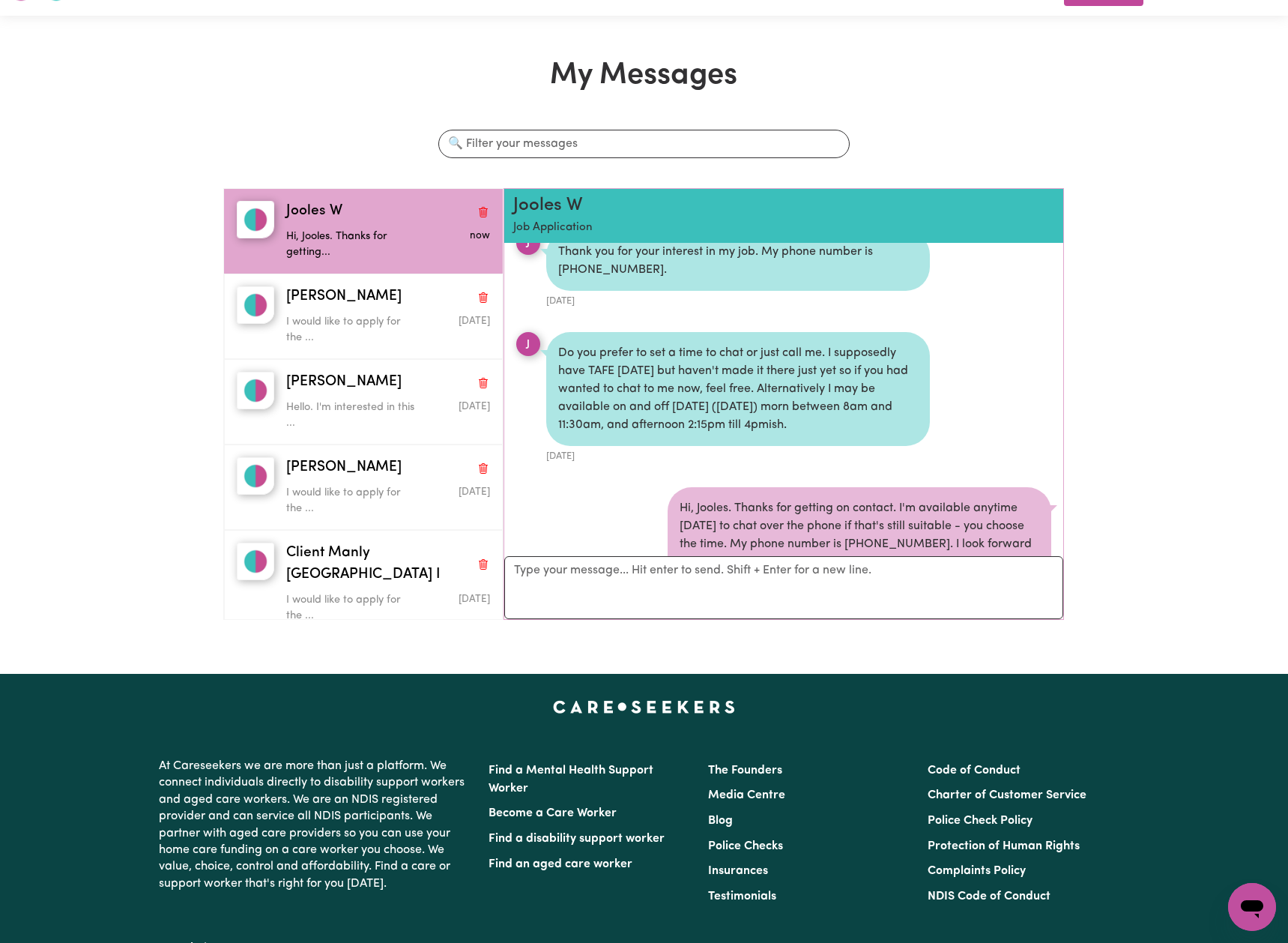
scroll to position [674, 0]
